Goal: Navigation & Orientation: Find specific page/section

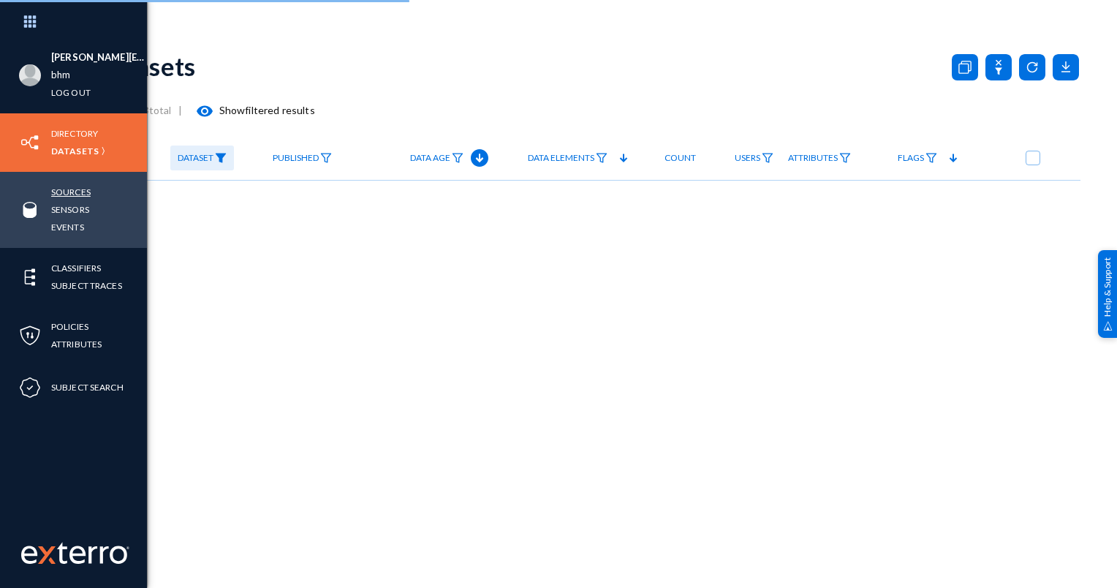
click at [63, 197] on link "Sources" at bounding box center [70, 191] width 39 height 17
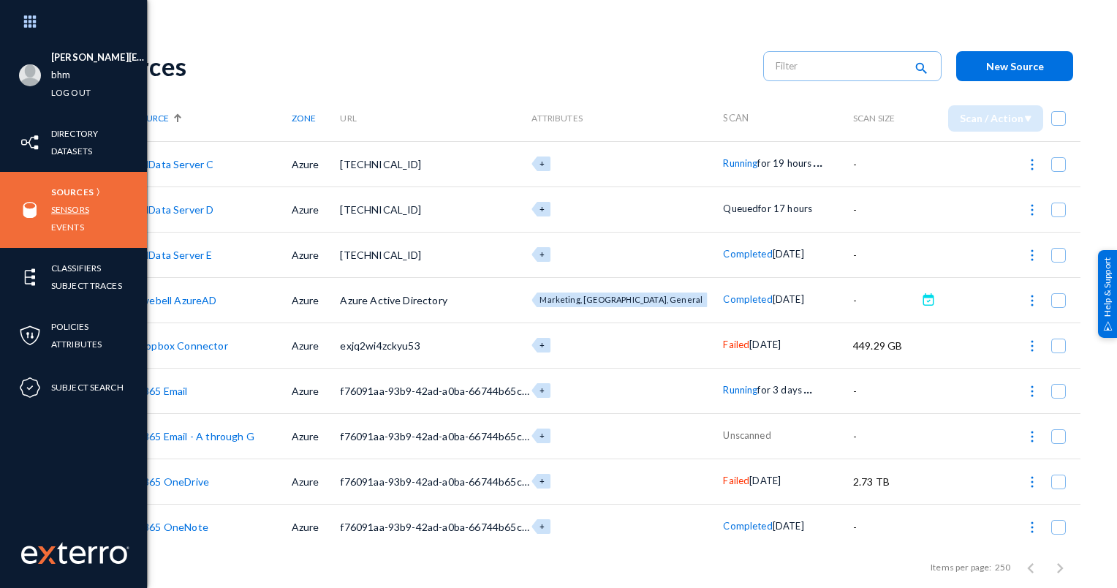
click at [66, 213] on link "Sensors" at bounding box center [70, 209] width 38 height 17
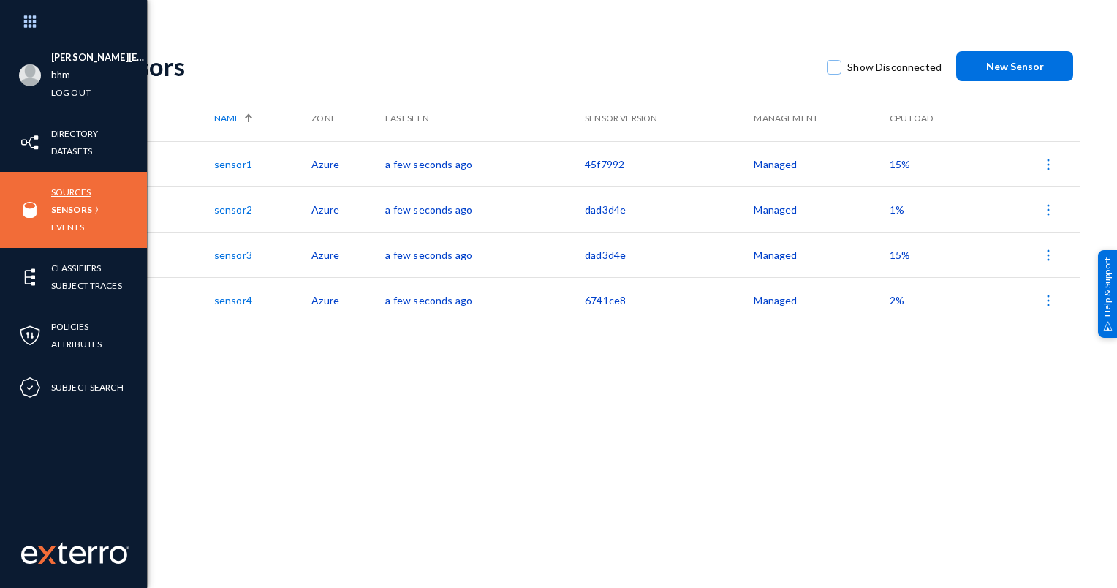
click at [64, 196] on link "Sources" at bounding box center [70, 191] width 39 height 17
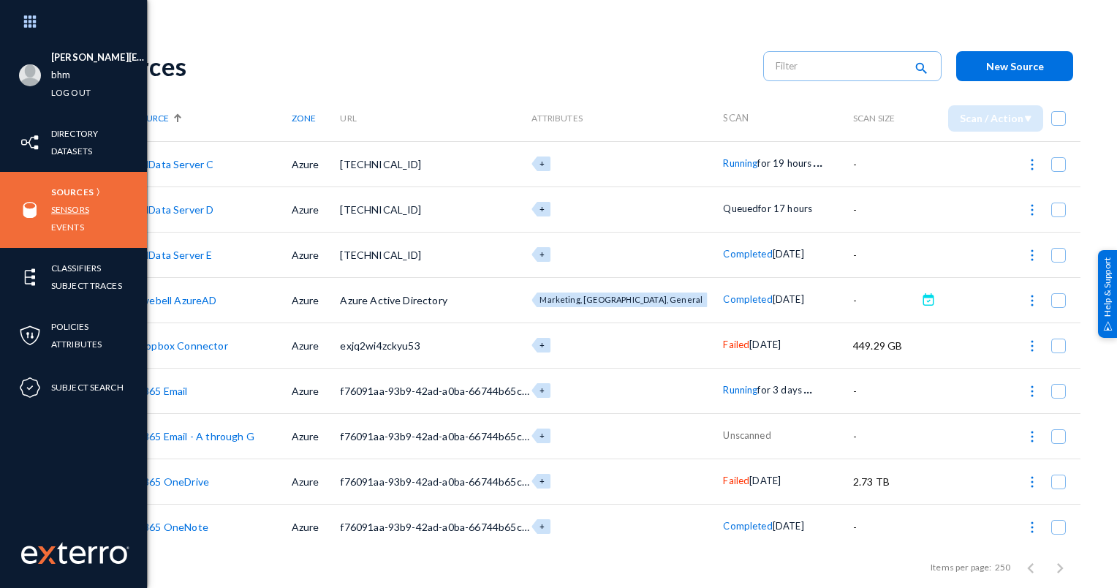
click at [85, 210] on link "Sensors" at bounding box center [70, 209] width 38 height 17
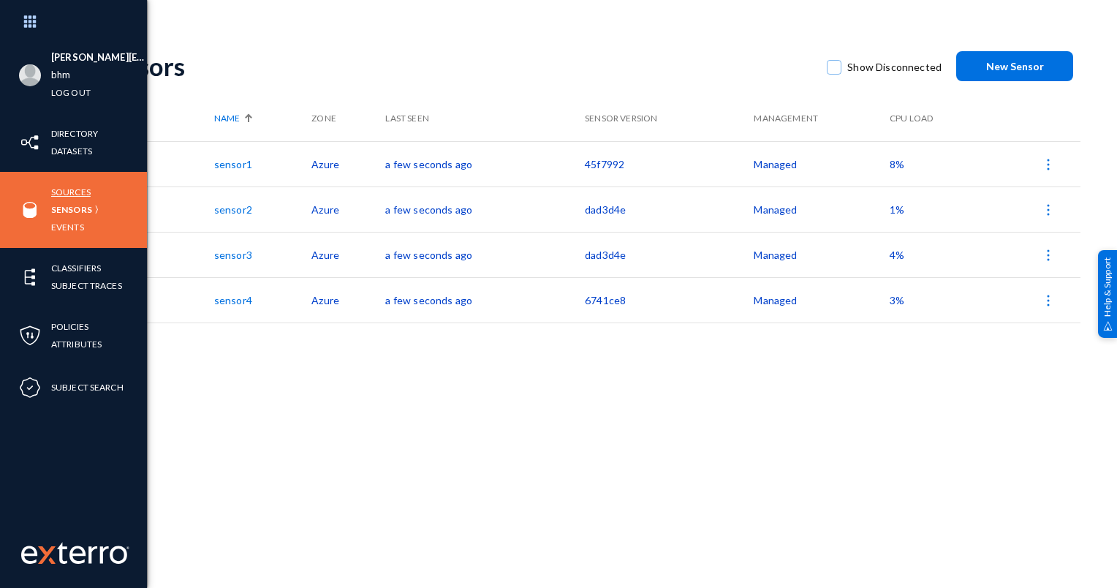
click at [73, 186] on link "Sources" at bounding box center [70, 191] width 39 height 17
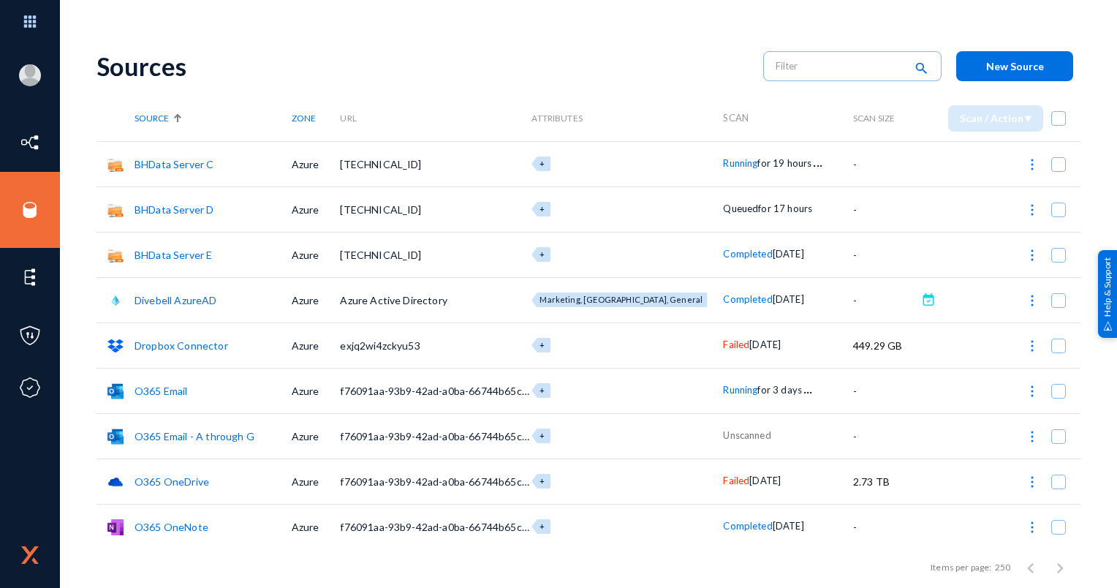
click at [189, 433] on link "O365 Email - A through G" at bounding box center [194, 436] width 120 height 12
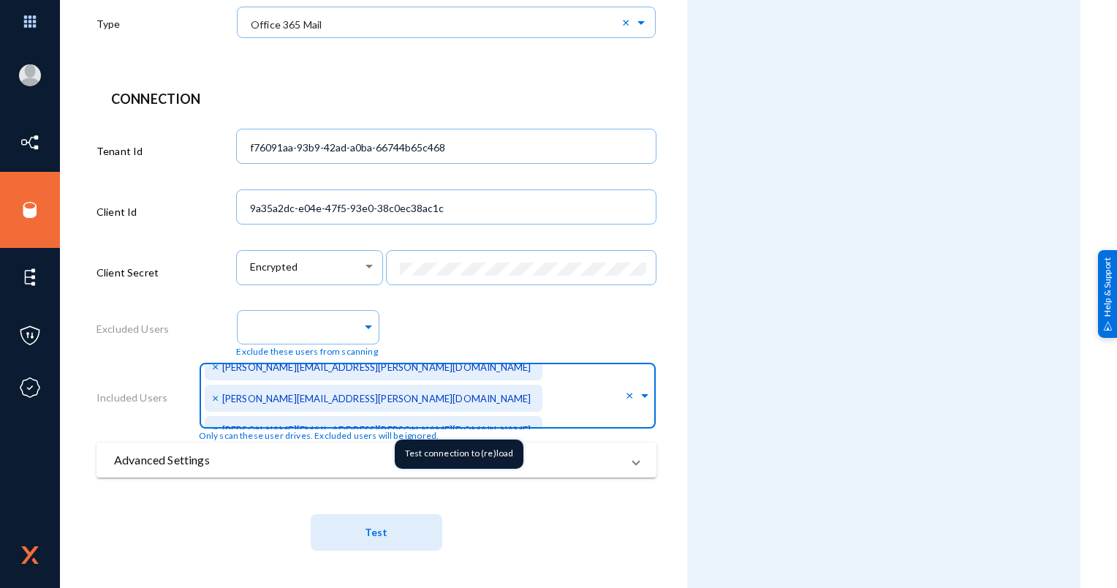
scroll to position [18537, 0]
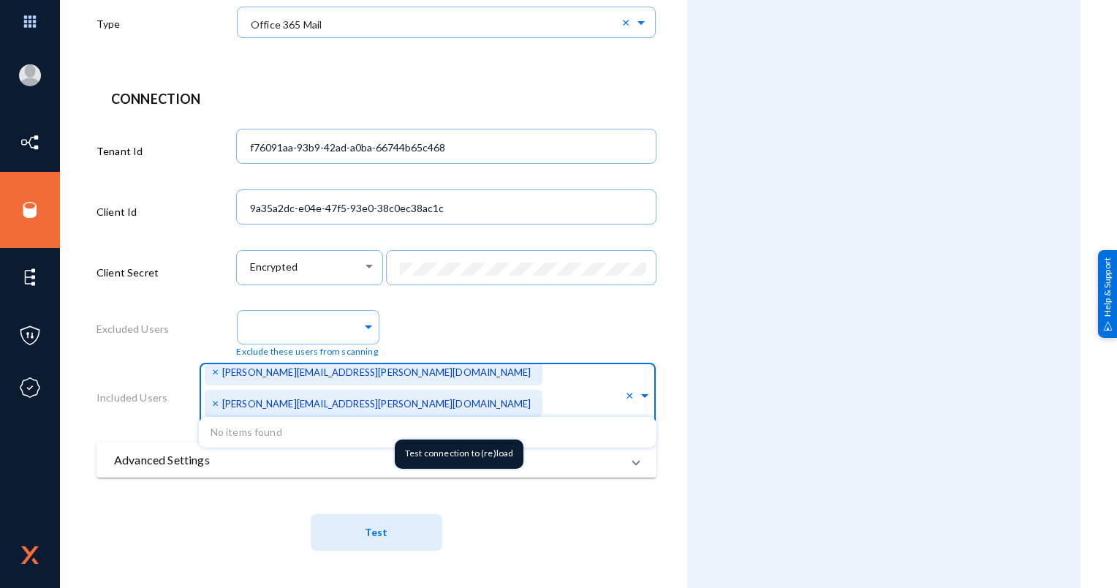
click at [642, 394] on span at bounding box center [644, 393] width 13 height 15
click at [740, 383] on div "Attributes Add Attribute" at bounding box center [883, 140] width 393 height 896
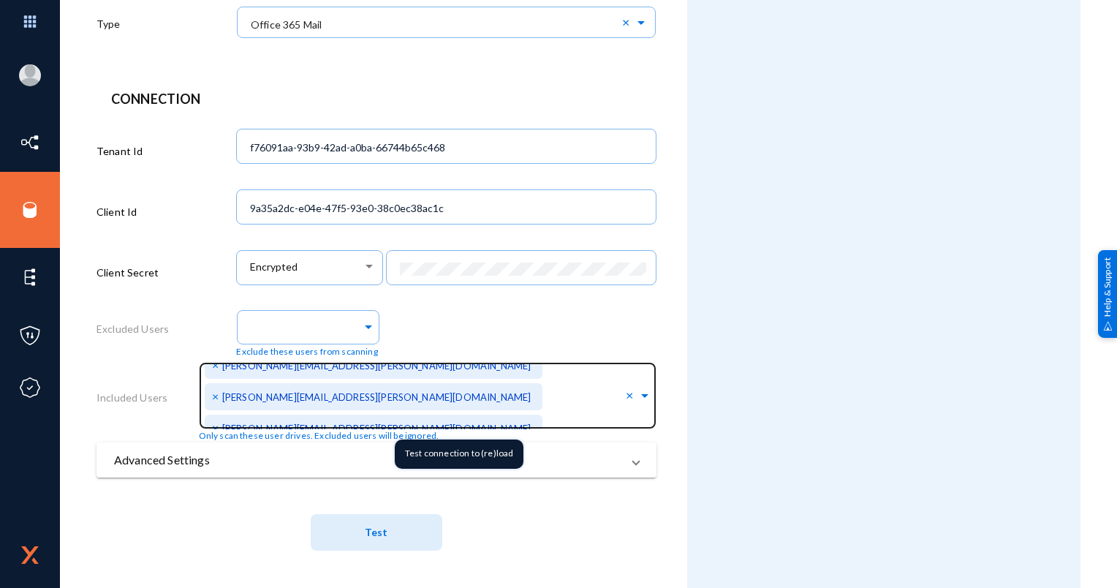
scroll to position [16953, 0]
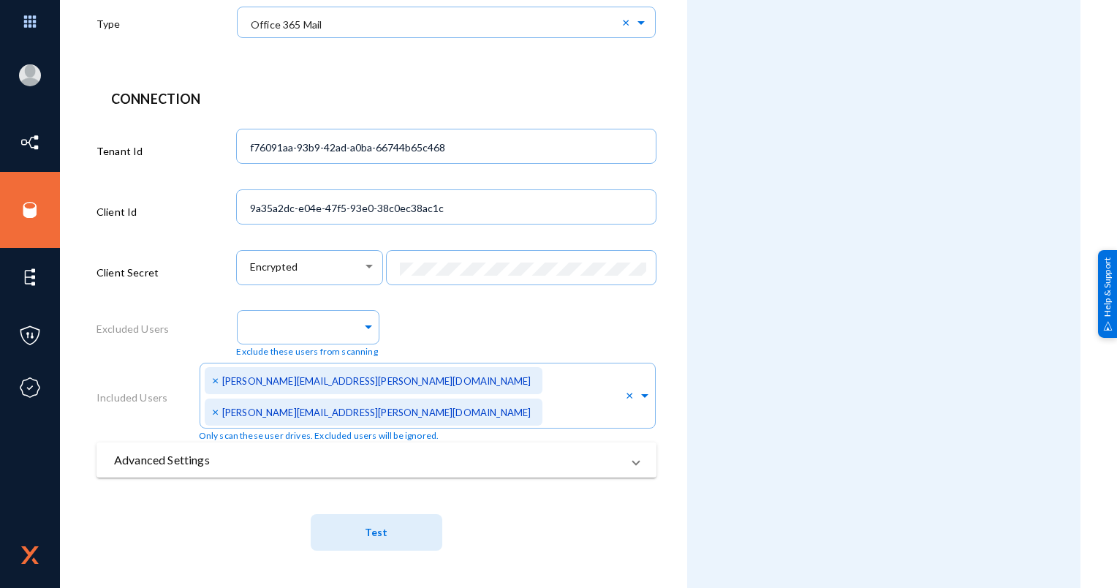
click at [778, 337] on div "Attributes Add Attribute" at bounding box center [883, 140] width 393 height 896
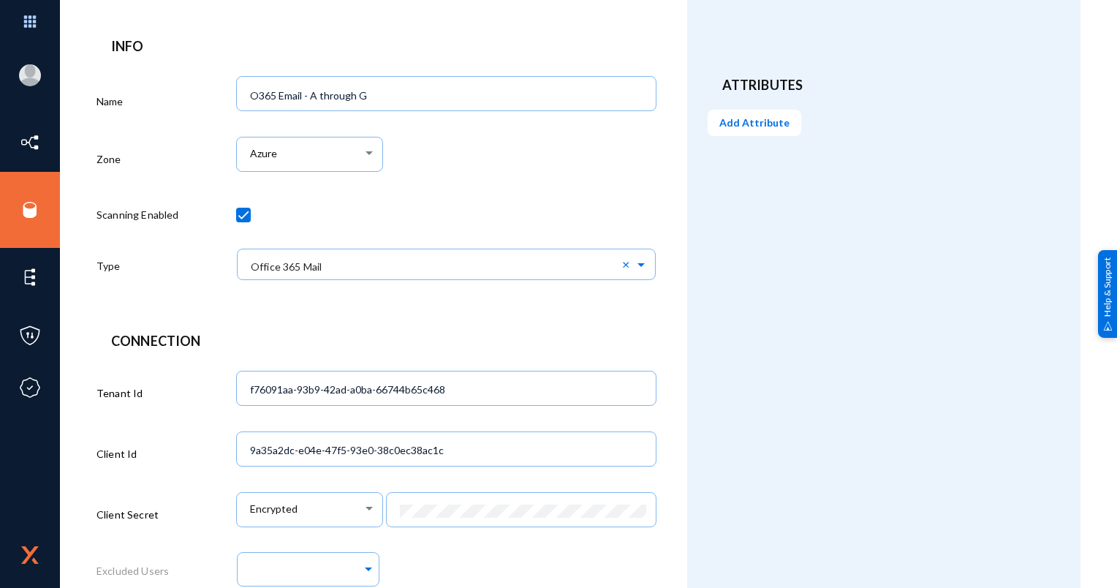
scroll to position [0, 0]
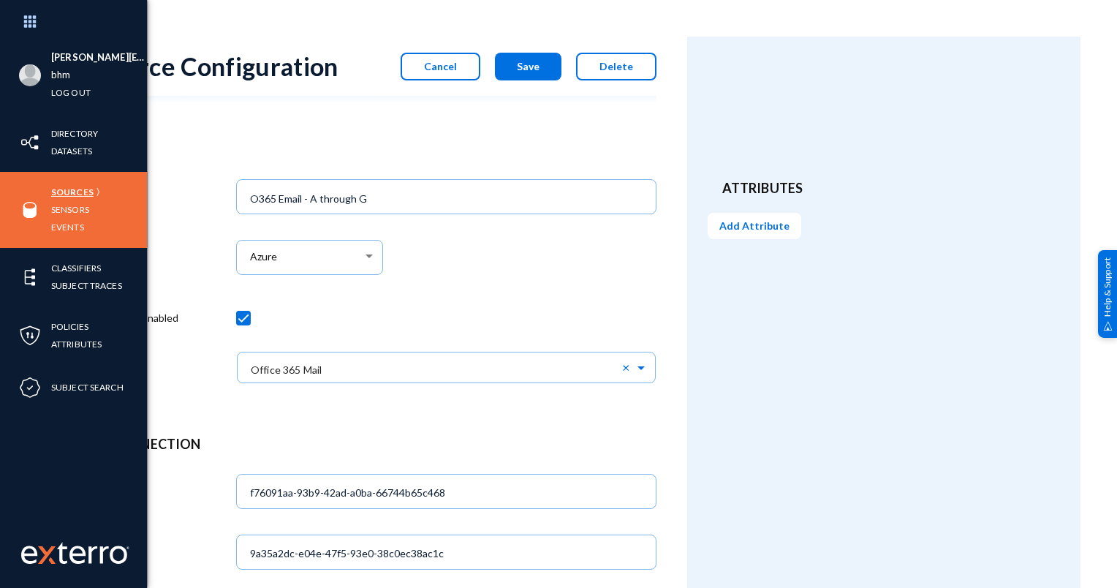
click at [68, 187] on link "Sources" at bounding box center [72, 191] width 42 height 17
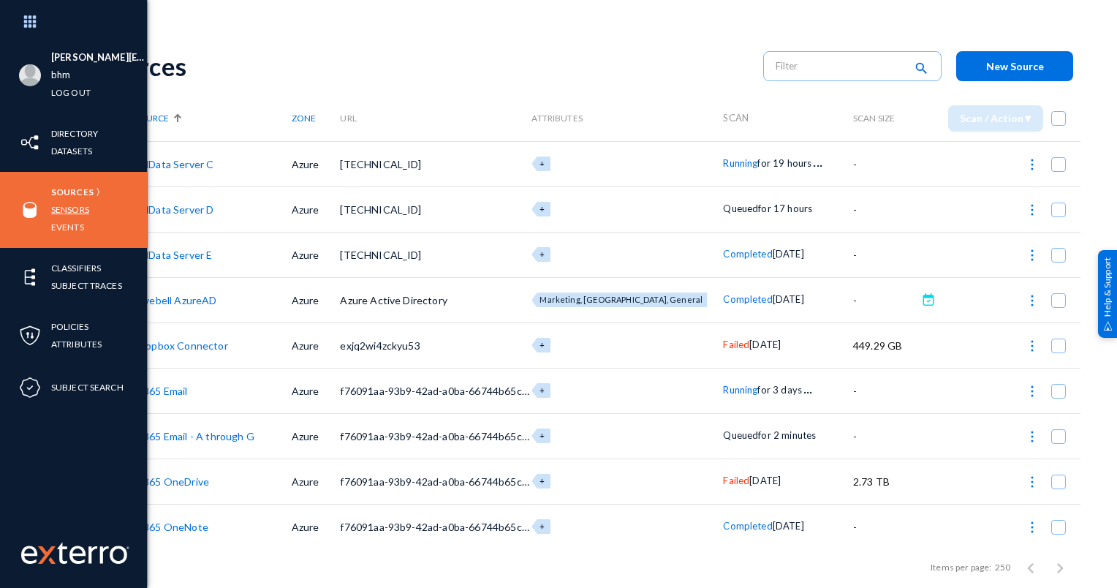
click at [75, 209] on link "Sensors" at bounding box center [70, 209] width 38 height 17
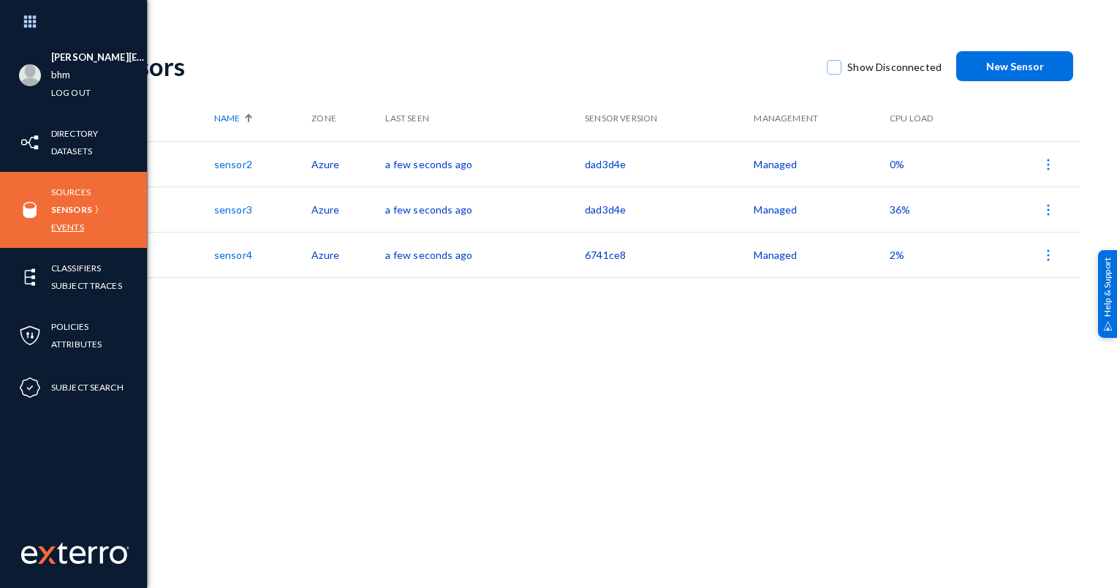
click at [69, 221] on link "Events" at bounding box center [67, 226] width 33 height 17
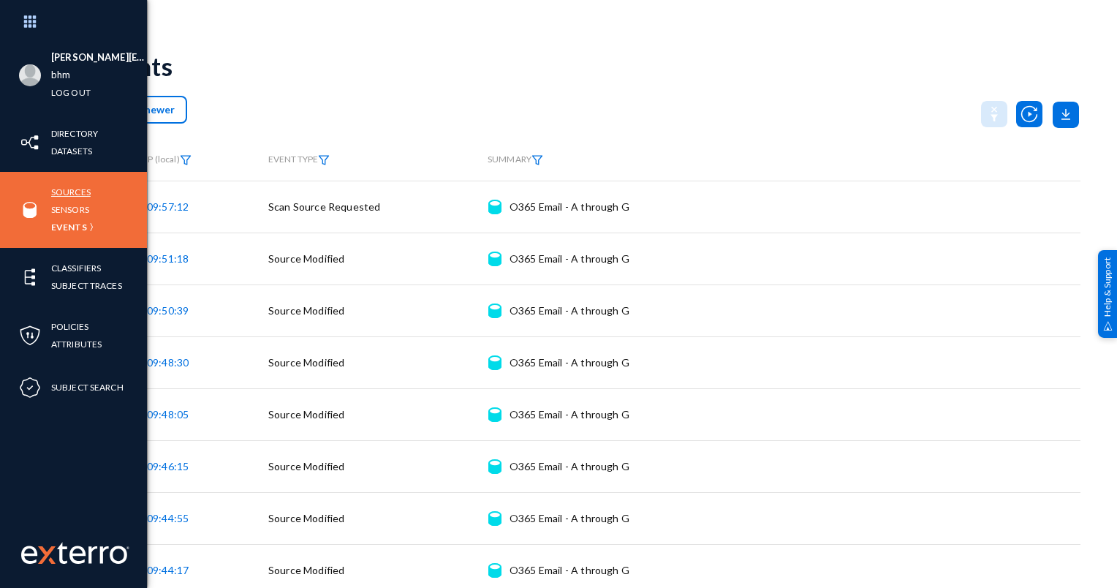
click at [70, 193] on link "Sources" at bounding box center [70, 191] width 39 height 17
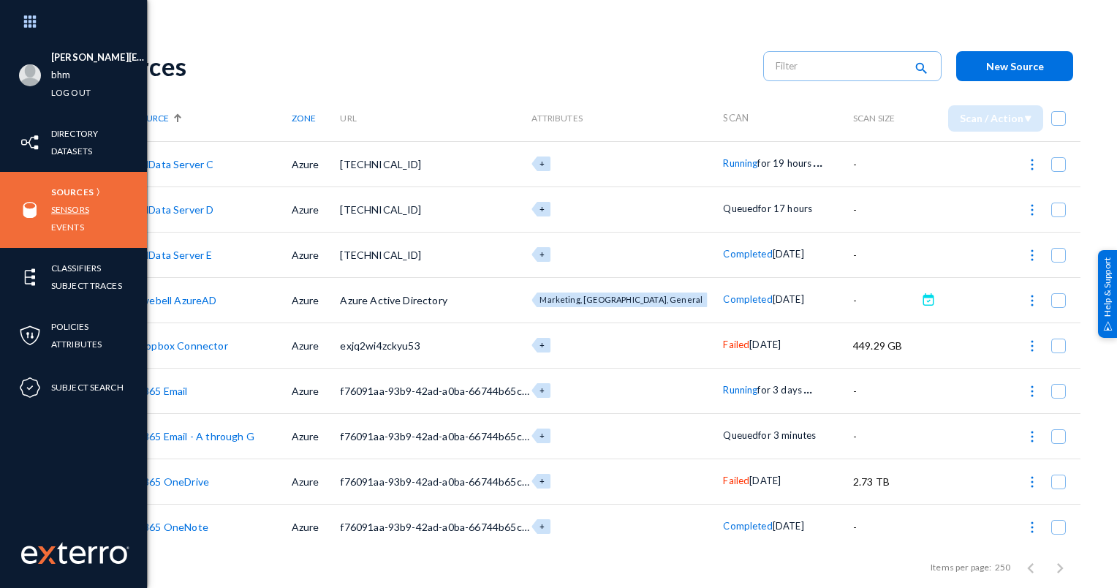
click at [70, 213] on link "Sensors" at bounding box center [70, 209] width 38 height 17
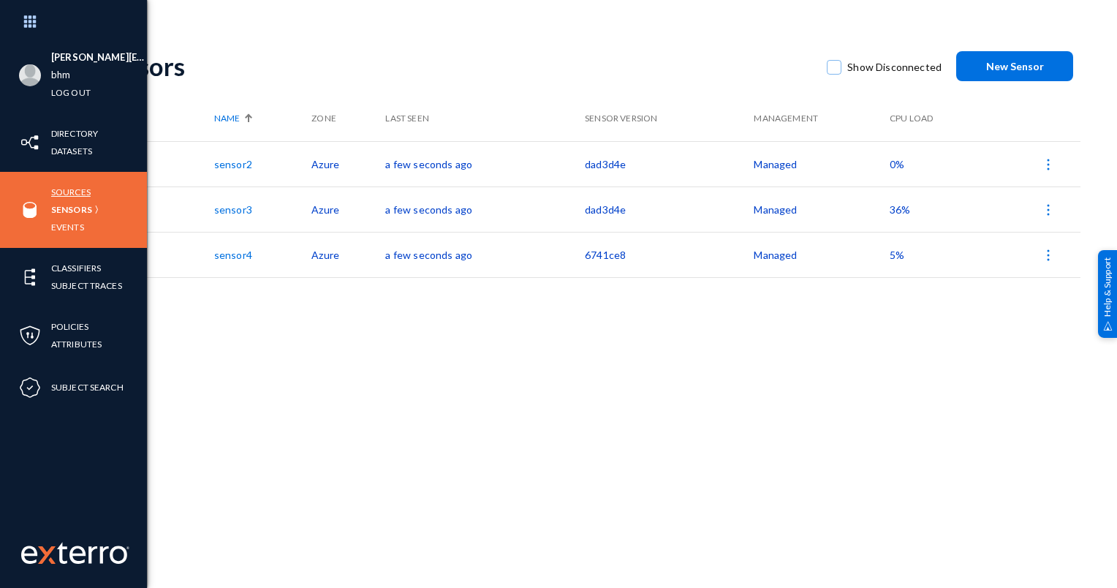
click at [69, 189] on link "Sources" at bounding box center [70, 191] width 39 height 17
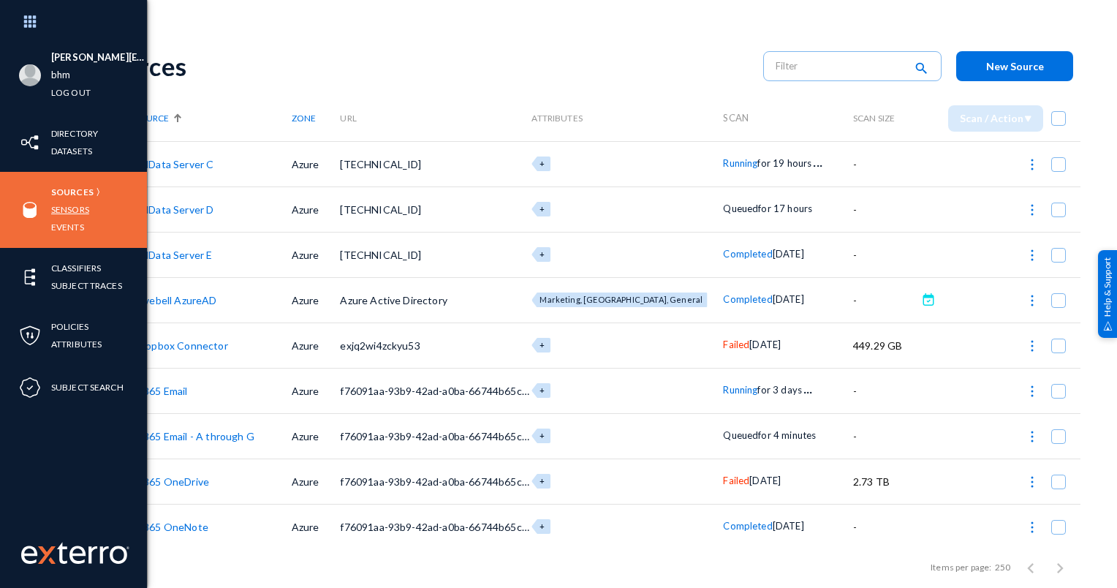
click at [69, 211] on link "Sensors" at bounding box center [70, 209] width 38 height 17
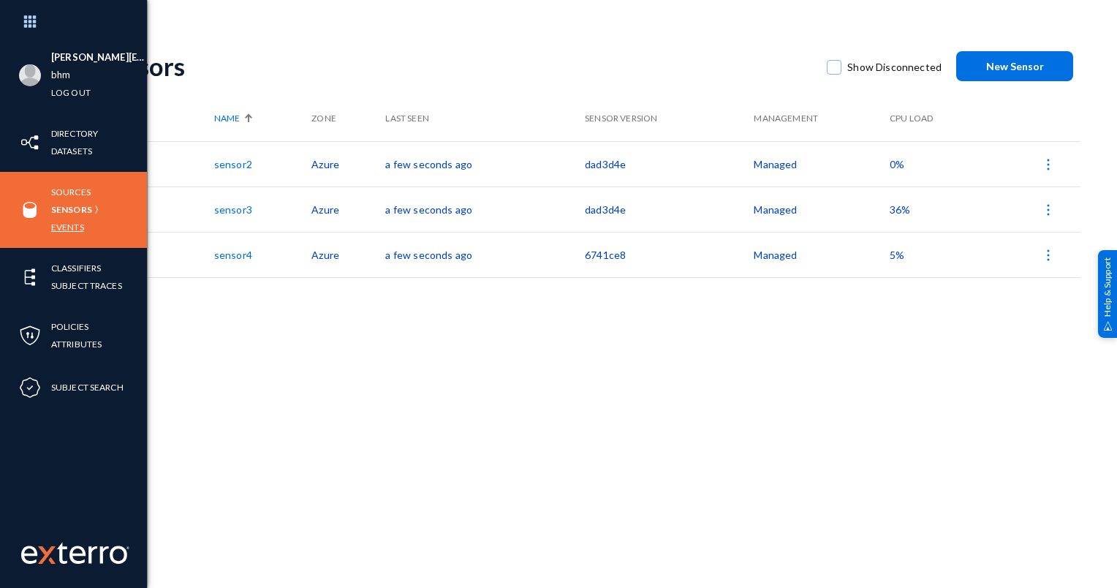
click at [64, 227] on link "Events" at bounding box center [67, 226] width 33 height 17
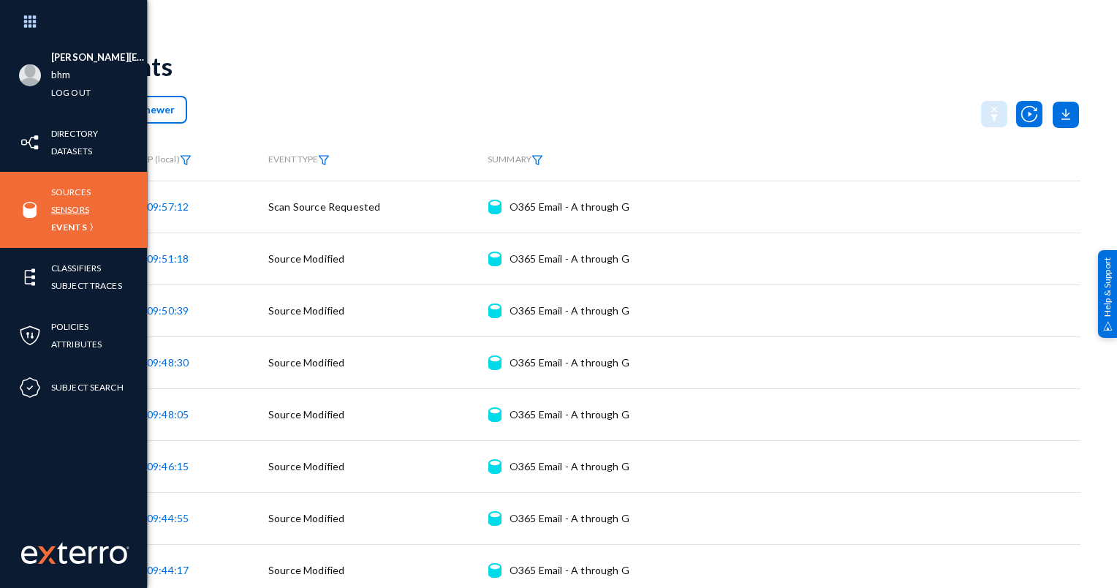
click at [61, 212] on link "Sensors" at bounding box center [70, 209] width 38 height 17
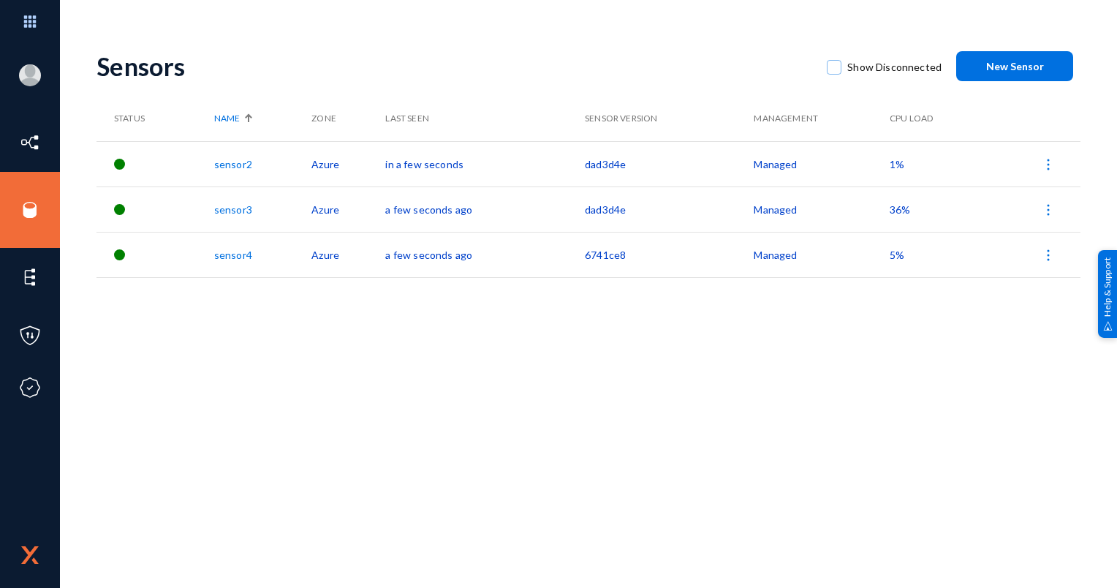
click at [331, 444] on div "Sensors Show Disconnected New Sensor Status Name Zone Last Seen Sensor Version …" at bounding box center [588, 256] width 984 height 438
click at [871, 50] on mat-checkbox "Show Disconnected" at bounding box center [883, 66] width 115 height 35
click at [859, 61] on span "Show Disconnected" at bounding box center [894, 67] width 94 height 22
click at [835, 74] on input "Show Disconnected" at bounding box center [833, 74] width 1 height 1
checkbox input "true"
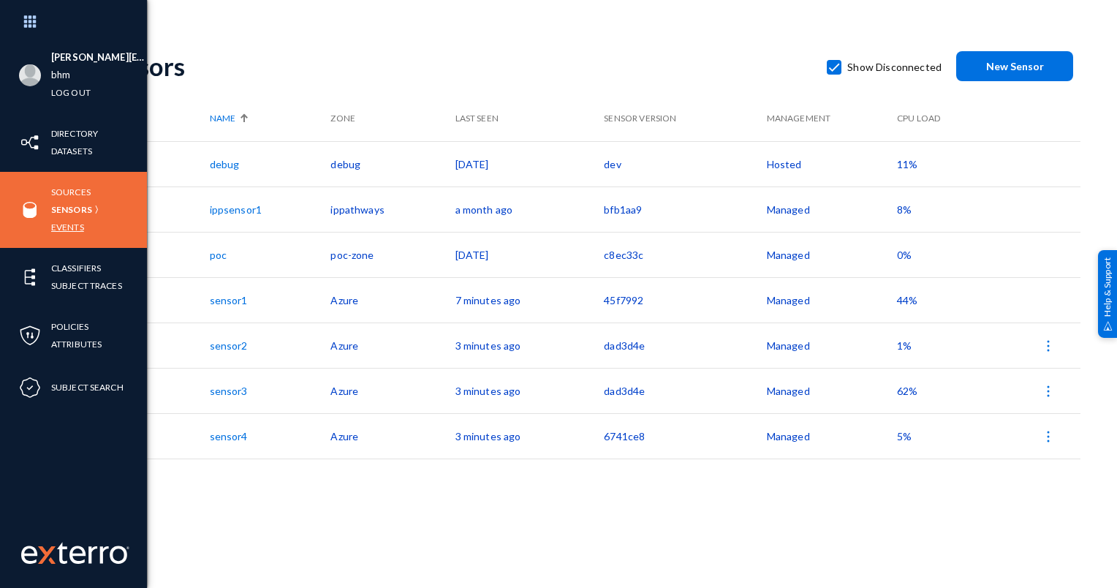
click at [67, 231] on link "Events" at bounding box center [67, 226] width 33 height 17
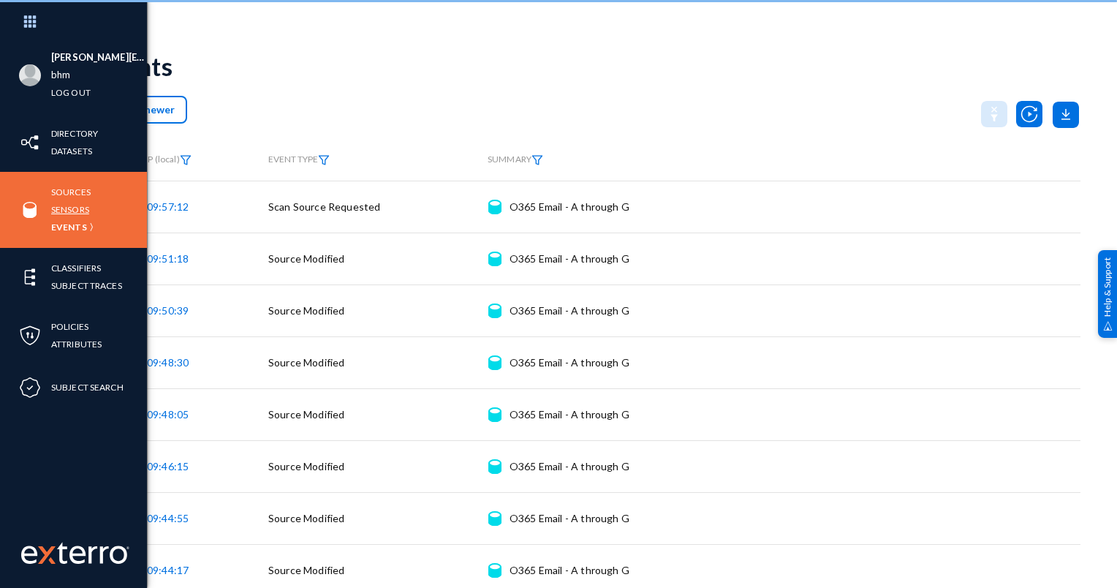
click at [83, 212] on link "Sensors" at bounding box center [70, 209] width 38 height 17
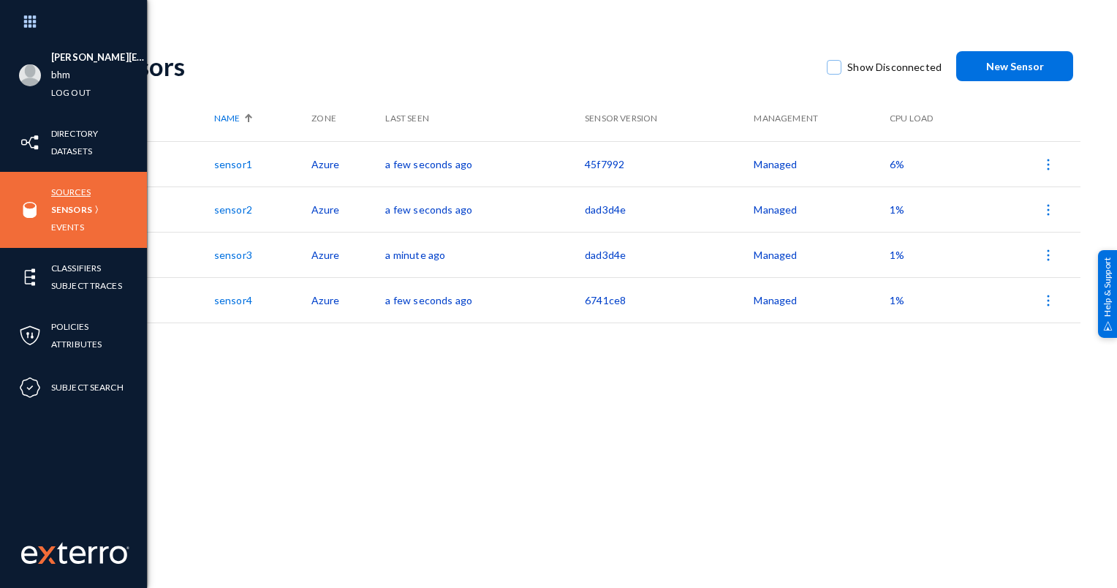
click at [64, 191] on link "Sources" at bounding box center [70, 191] width 39 height 17
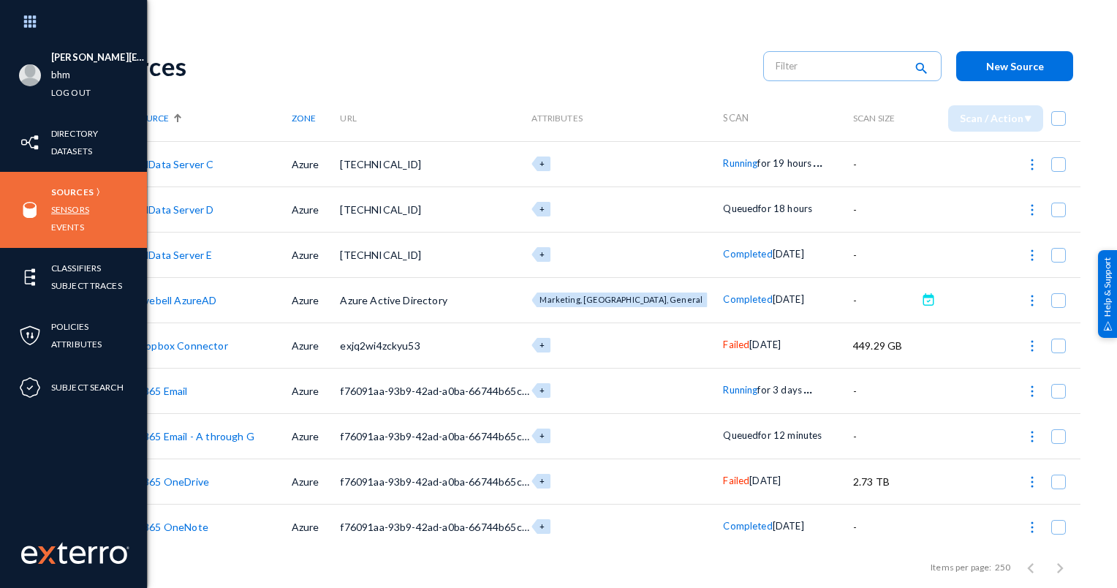
click at [63, 213] on link "Sensors" at bounding box center [70, 209] width 38 height 17
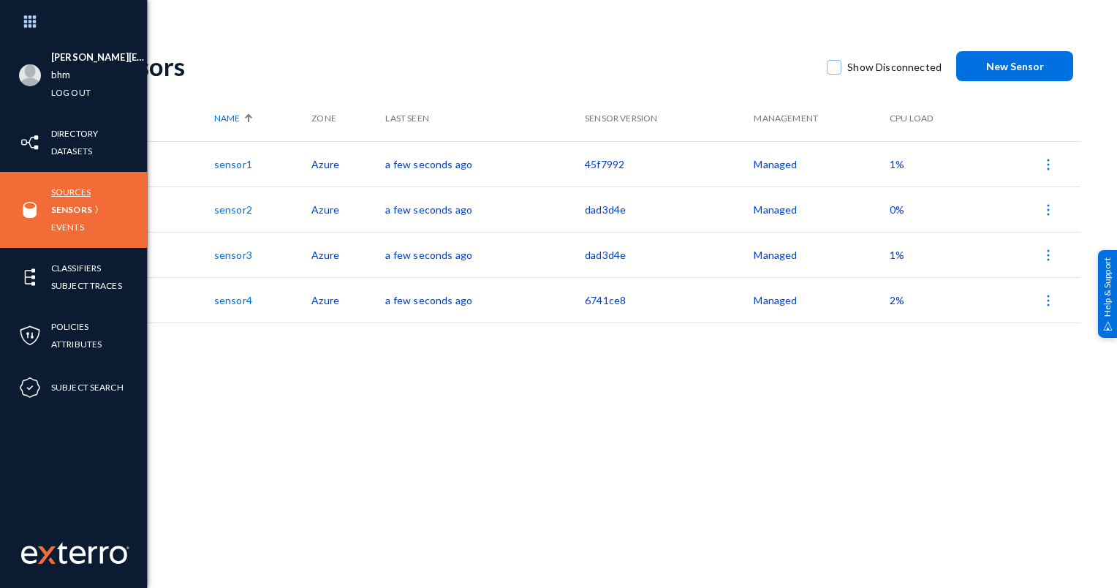
click at [75, 186] on link "Sources" at bounding box center [70, 191] width 39 height 17
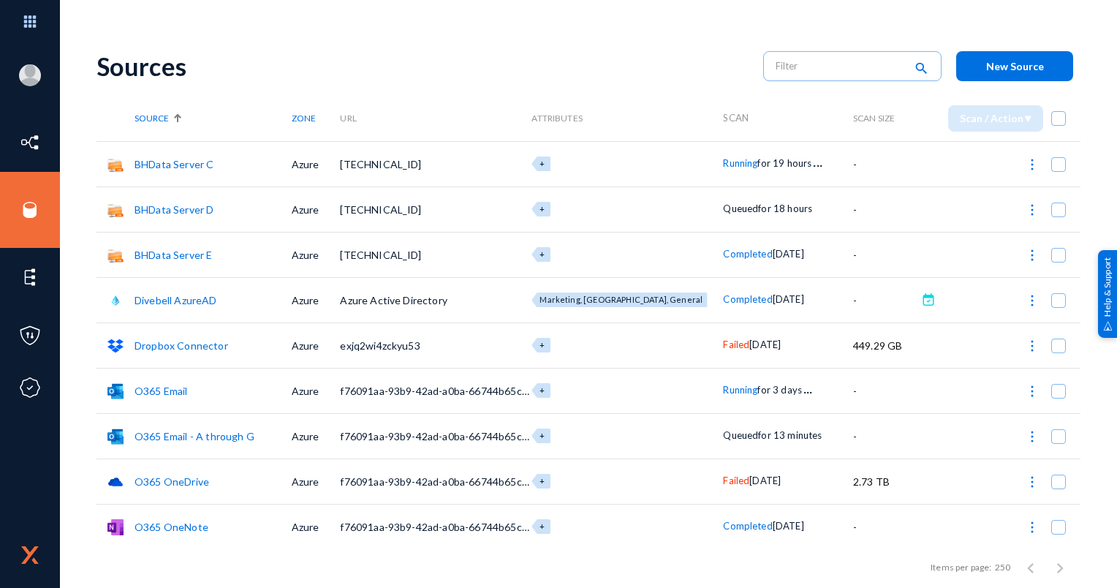
scroll to position [93, 0]
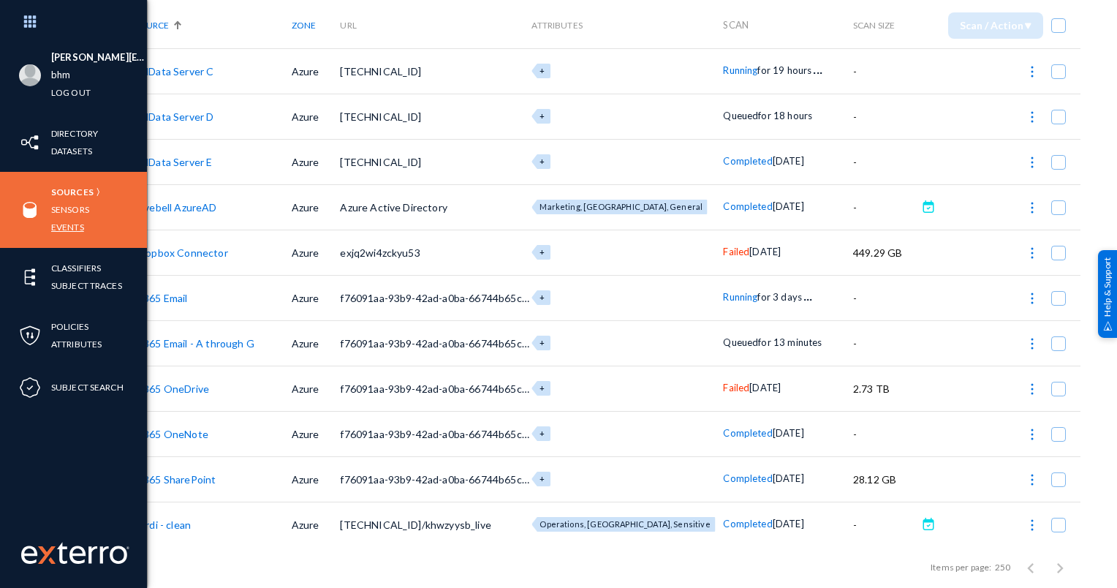
click at [64, 221] on link "Events" at bounding box center [67, 226] width 33 height 17
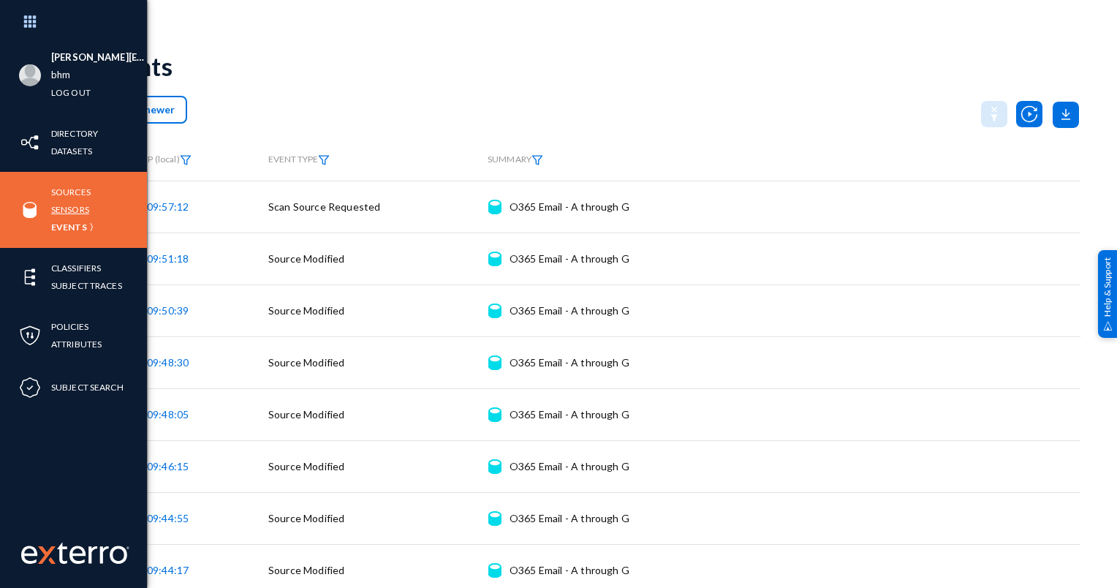
click at [71, 206] on link "Sensors" at bounding box center [70, 209] width 38 height 17
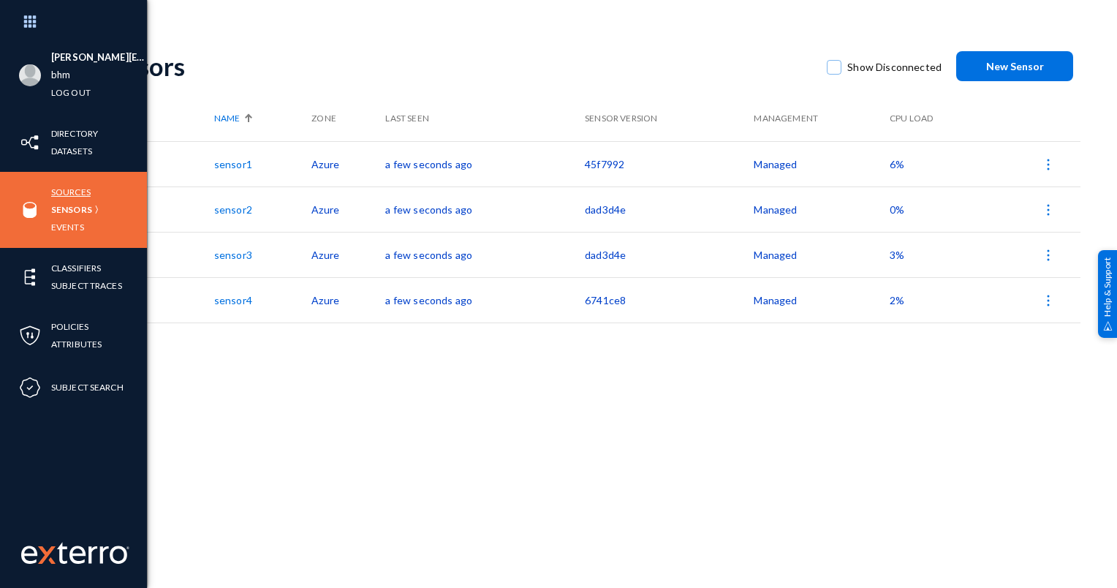
click at [64, 194] on link "Sources" at bounding box center [70, 191] width 39 height 17
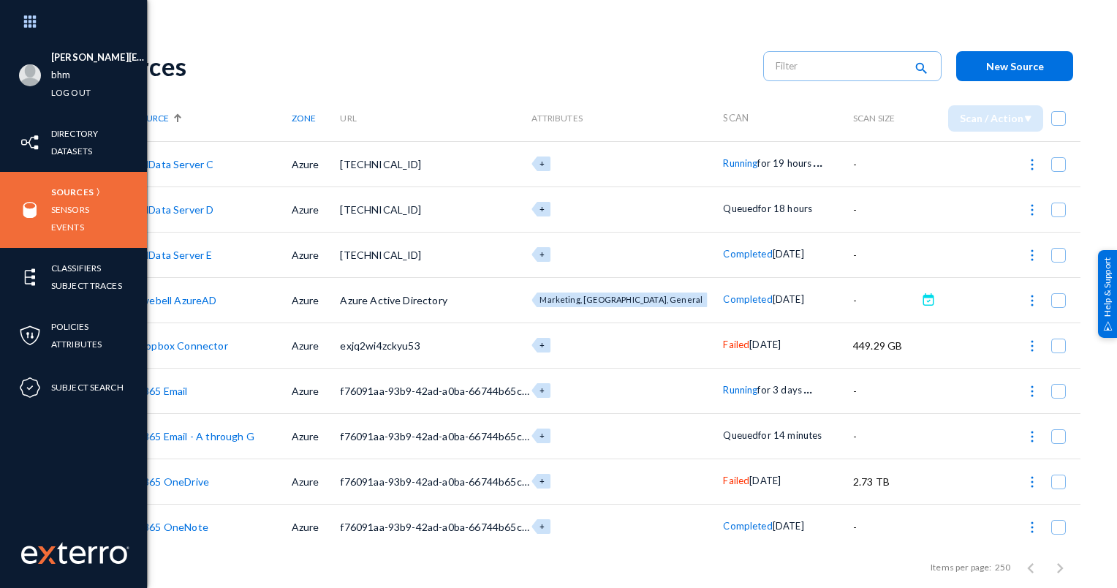
drag, startPoint x: 79, startPoint y: 69, endPoint x: 294, endPoint y: 67, distance: 215.6
click at [294, 67] on div "steven.deardorff@livebh.com bhm Log out Directory Datasets Sources Sensors Even…" at bounding box center [558, 294] width 1117 height 588
drag, startPoint x: 294, startPoint y: 67, endPoint x: 238, endPoint y: 67, distance: 56.3
click at [238, 67] on div "Sources" at bounding box center [422, 66] width 652 height 30
click at [222, 68] on div "Sources" at bounding box center [422, 66] width 652 height 30
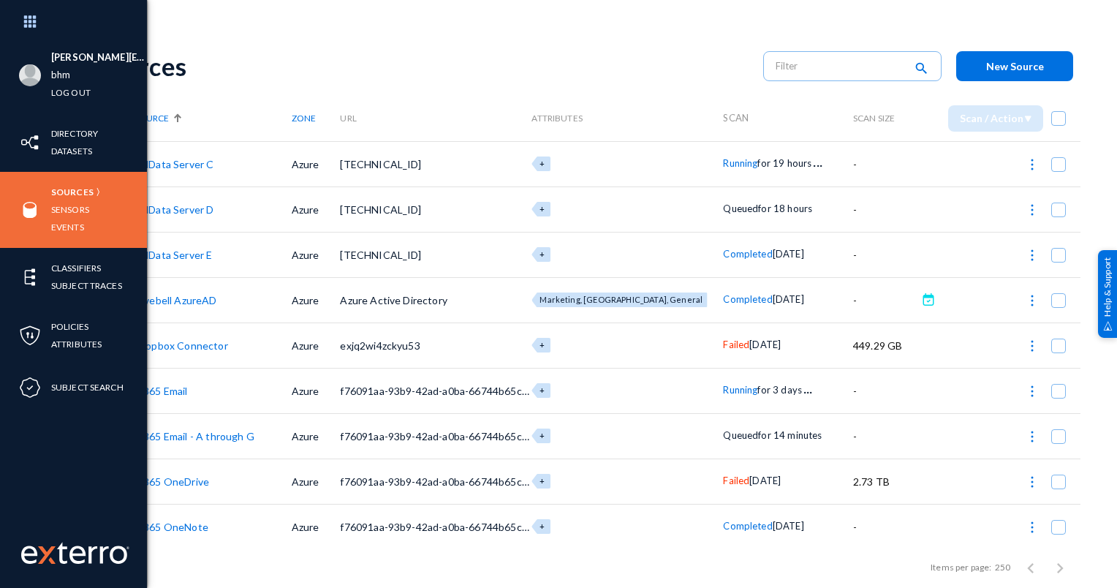
click at [208, 66] on div "Sources" at bounding box center [422, 66] width 652 height 30
click at [516, 39] on div "Sources search New Source" at bounding box center [588, 66] width 984 height 59
click at [325, 86] on div "Sources search New Source" at bounding box center [588, 66] width 984 height 59
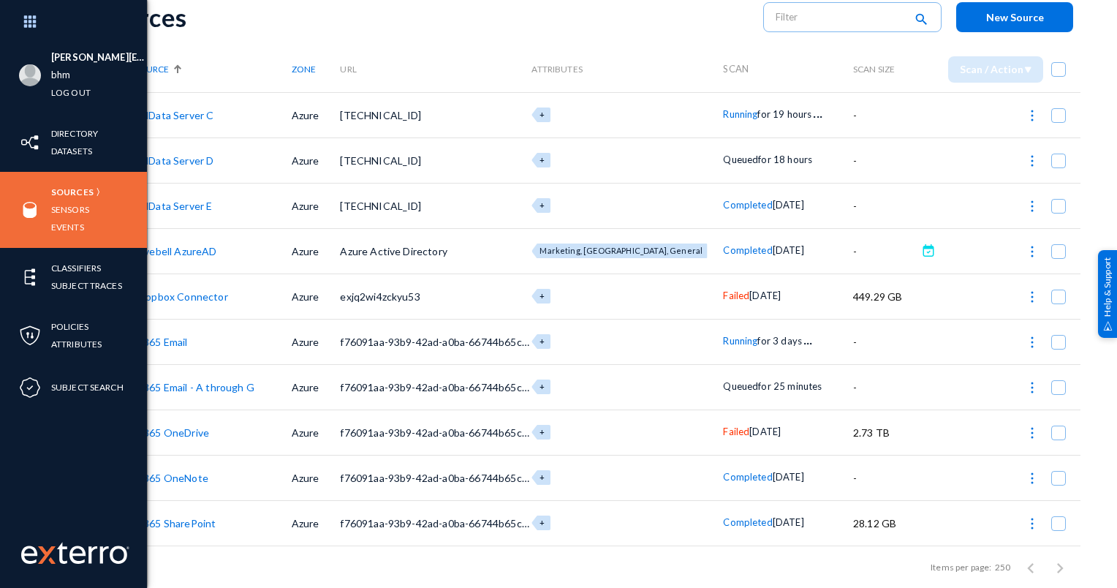
scroll to position [73, 0]
